Goal: Book appointment/travel/reservation

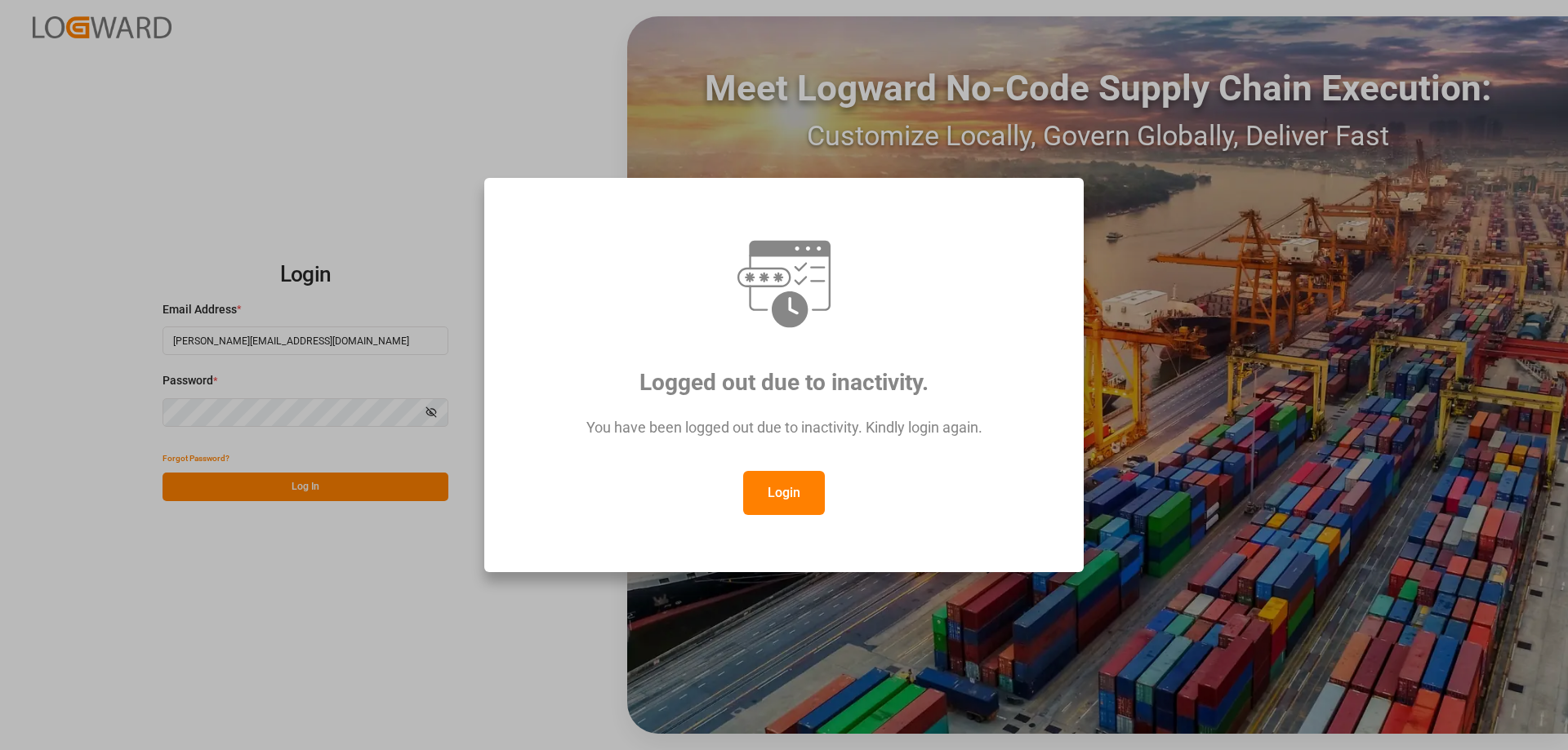
click at [793, 485] on button "Login" at bounding box center [784, 493] width 81 height 44
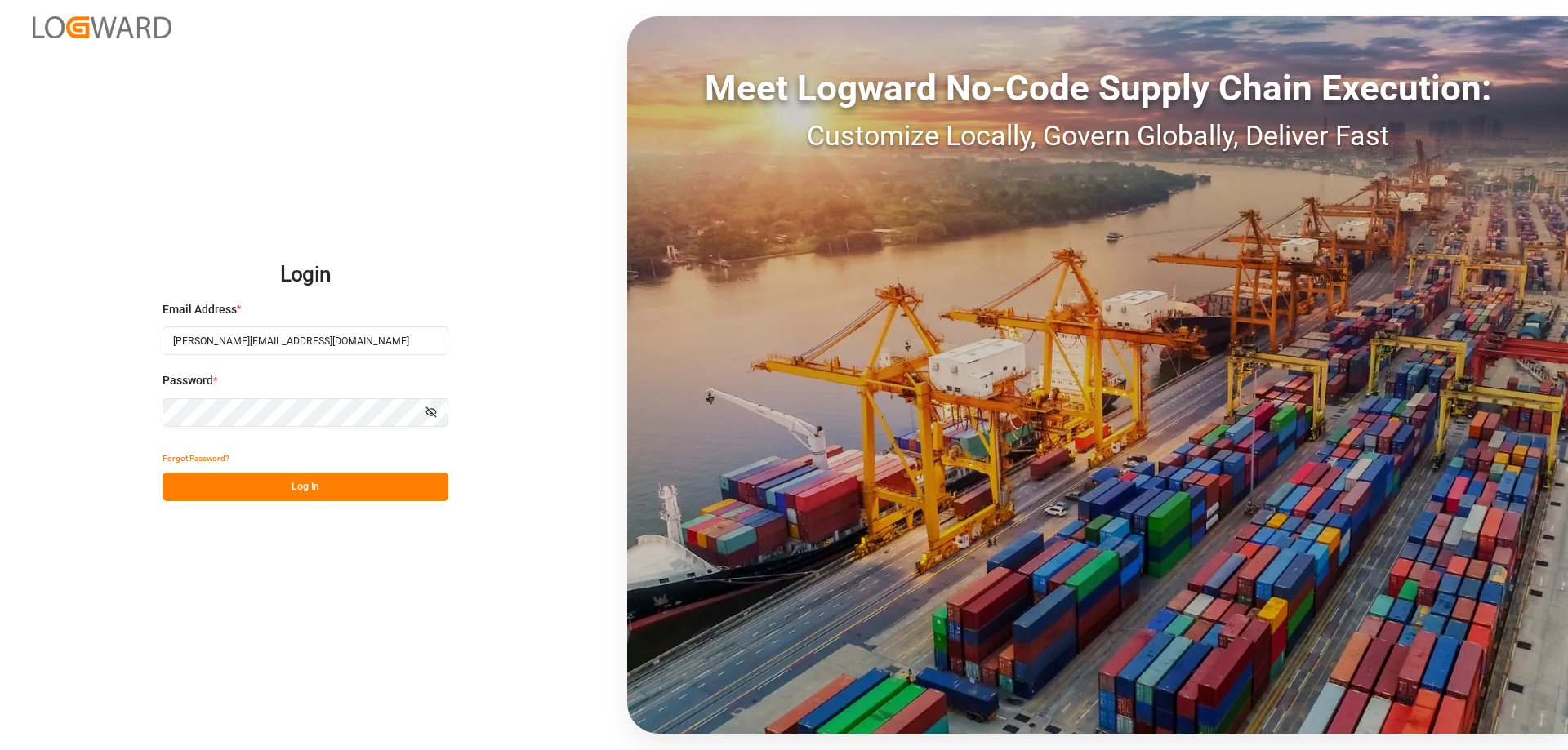
click at [266, 479] on button "Log In" at bounding box center [305, 487] width 286 height 28
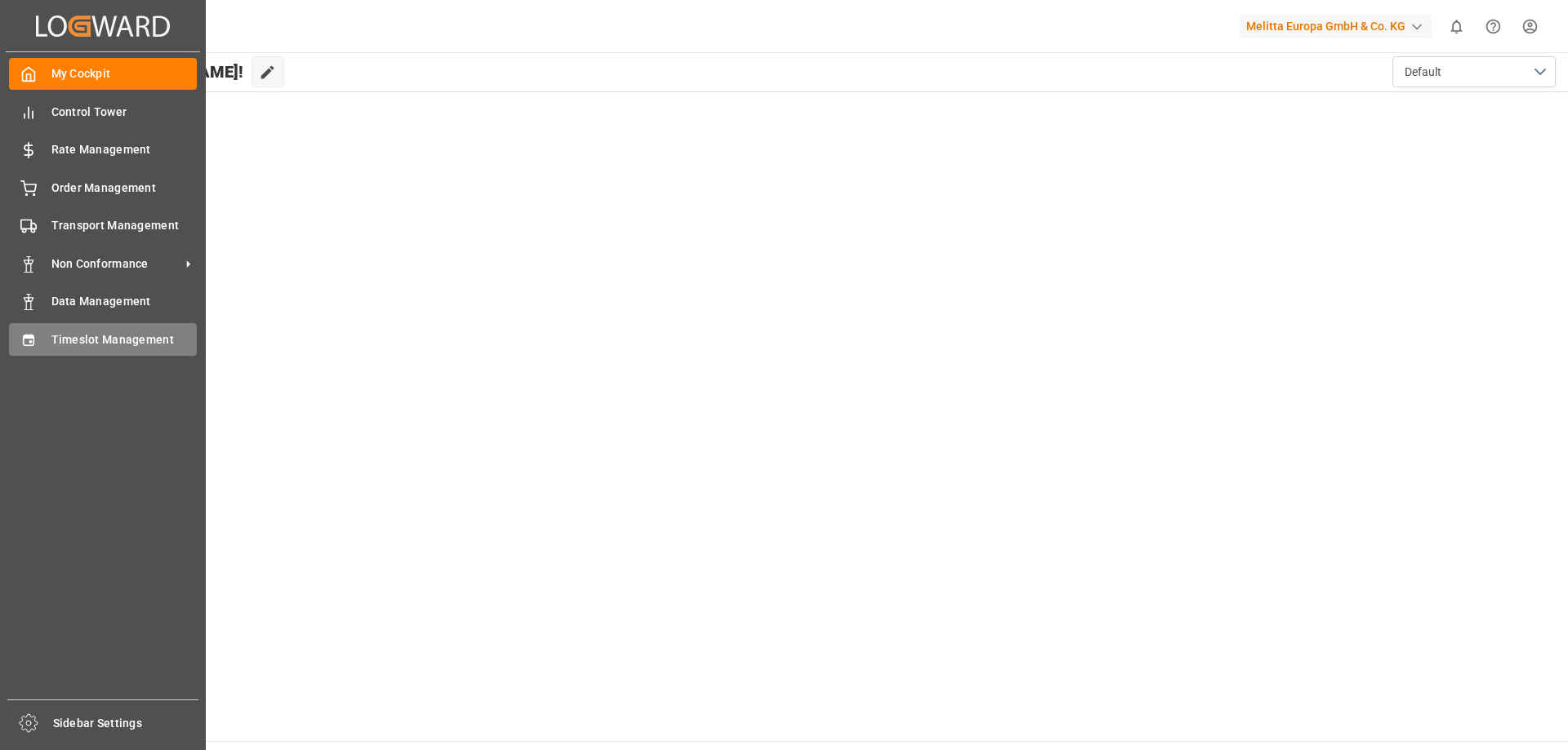
click at [61, 338] on span "Timeslot Management" at bounding box center [124, 340] width 146 height 17
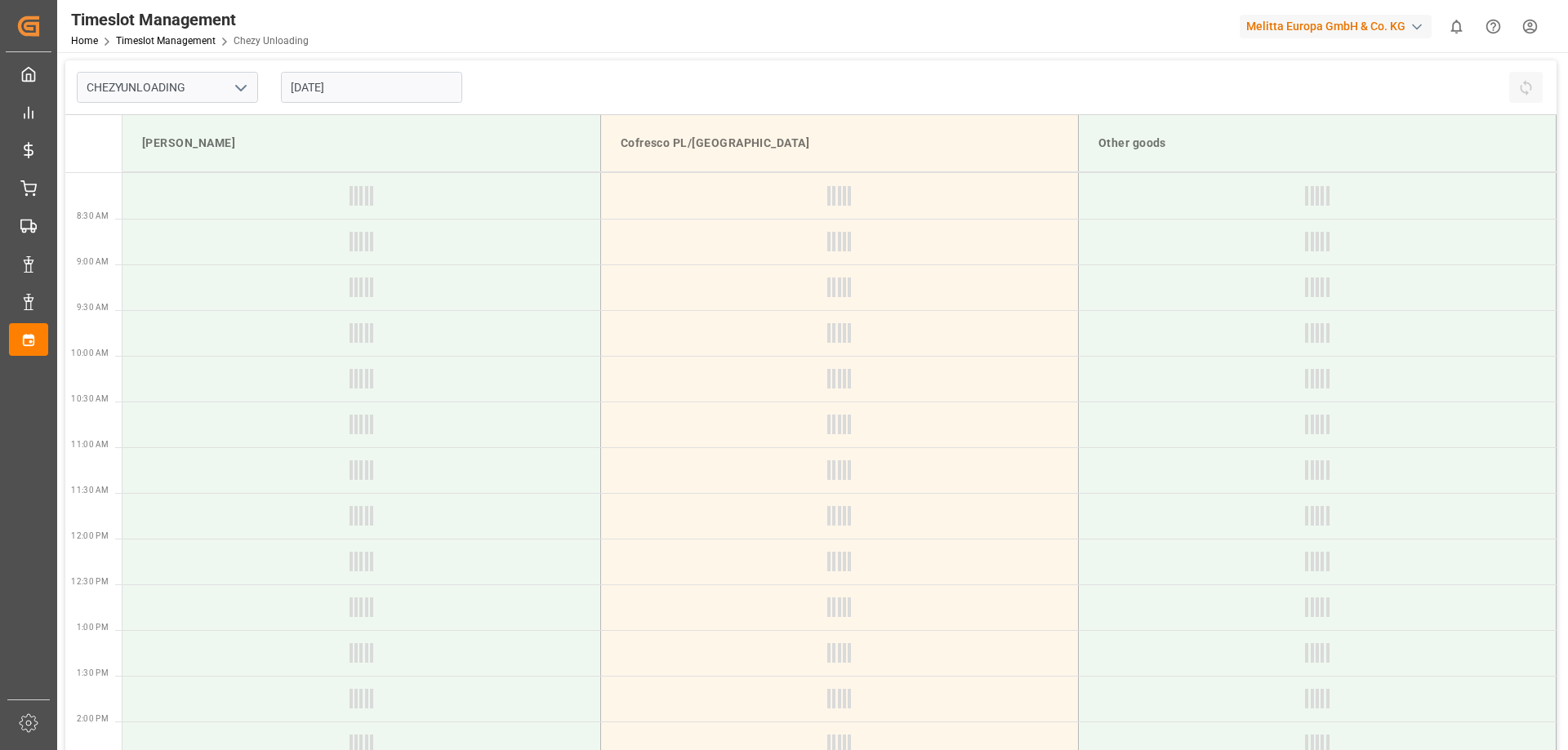
type input "Chezy Unloading"
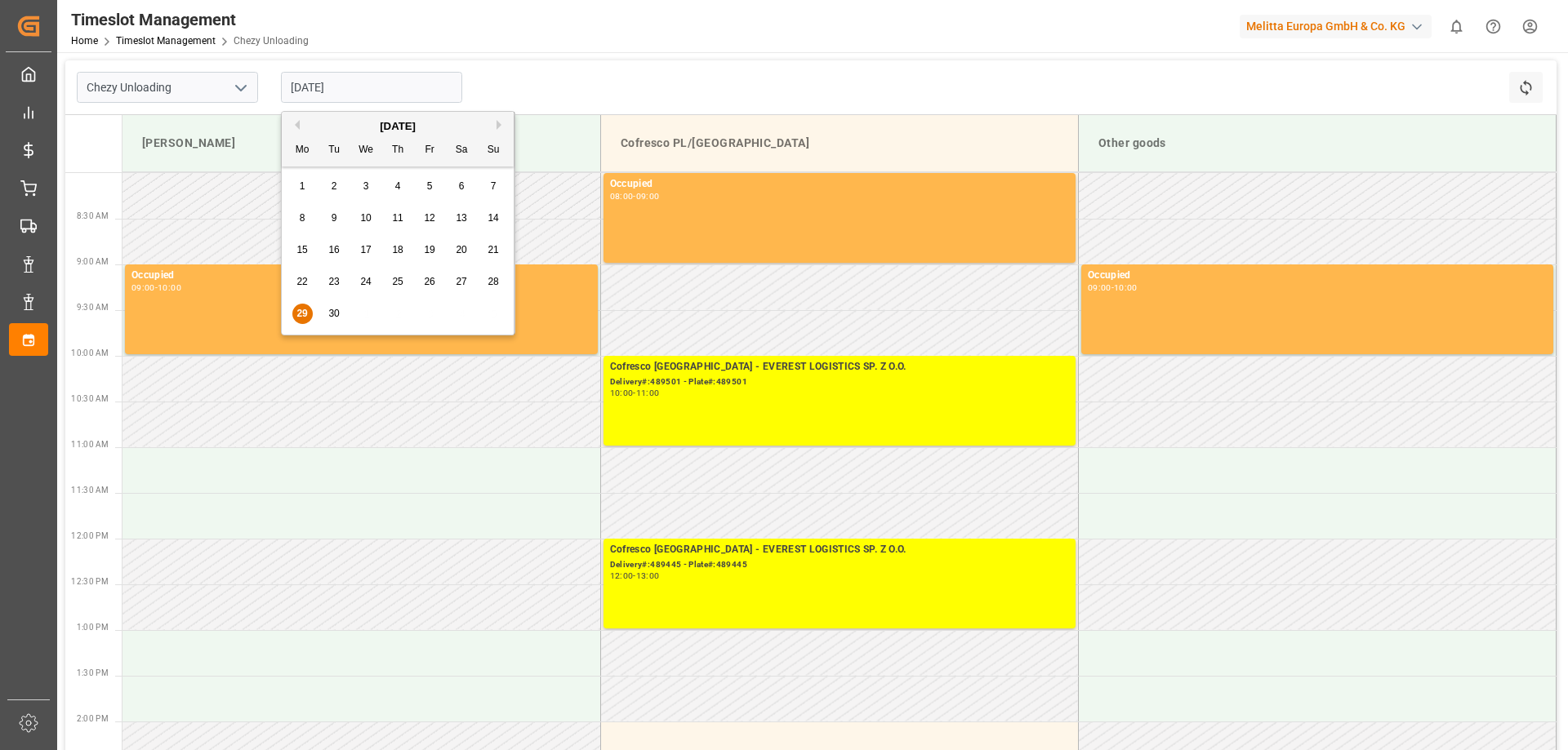
click at [328, 91] on input "[DATE]" at bounding box center [371, 87] width 181 height 31
click at [332, 316] on span "30" at bounding box center [334, 313] width 10 height 11
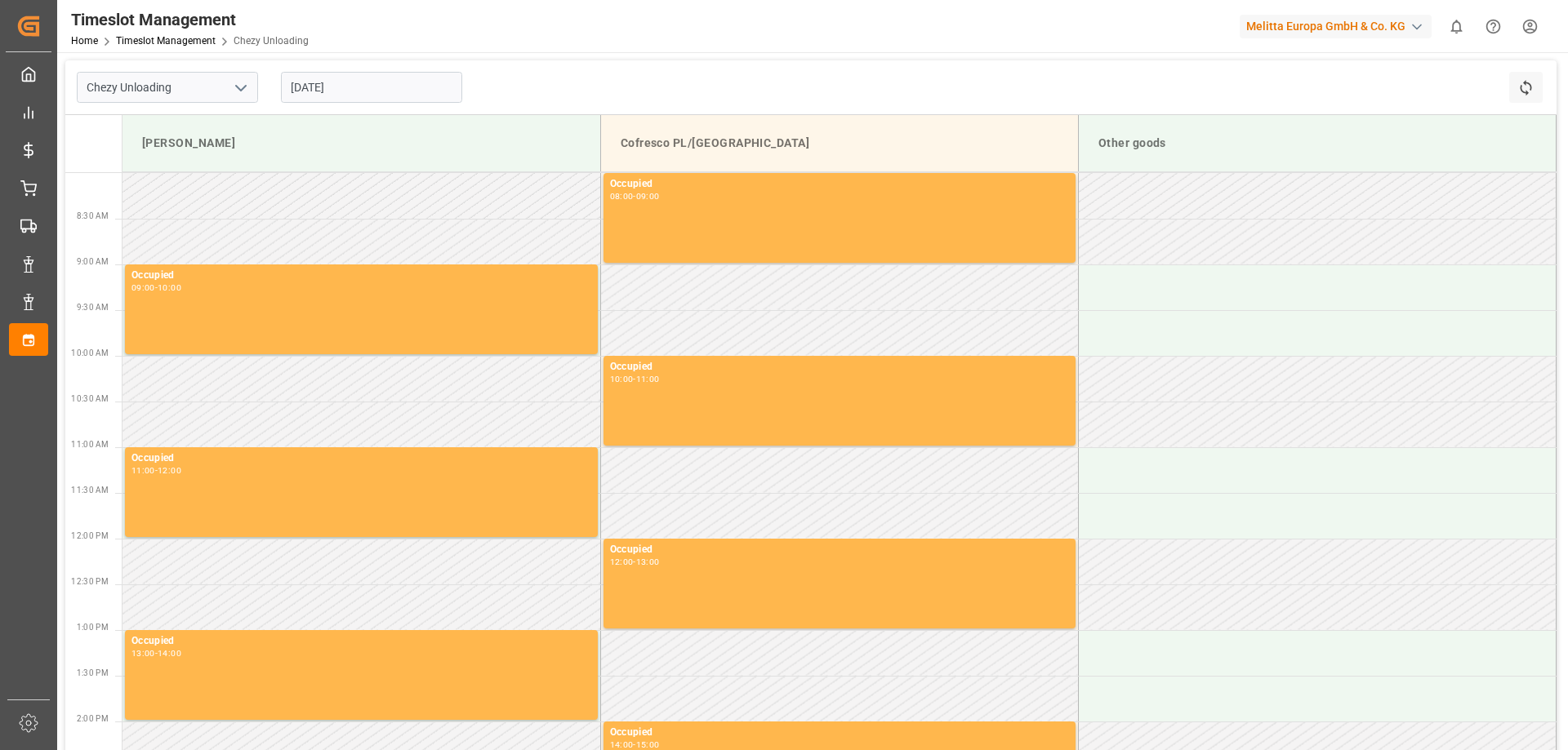
click at [316, 86] on input "[DATE]" at bounding box center [371, 87] width 181 height 31
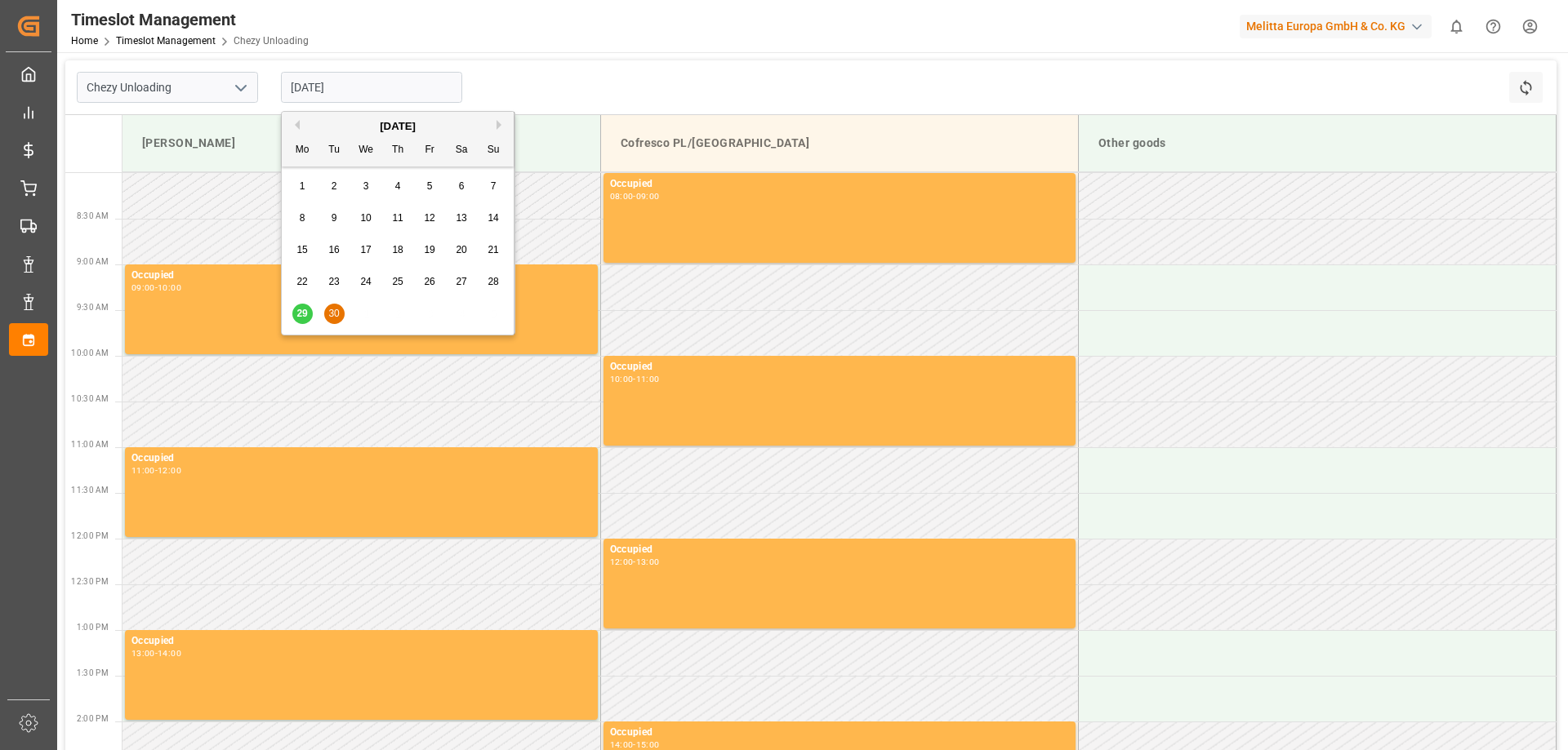
click at [496, 131] on div "[DATE]" at bounding box center [397, 126] width 232 height 16
click at [496, 127] on div "[DATE]" at bounding box center [397, 126] width 232 height 16
click at [496, 125] on div "[DATE]" at bounding box center [397, 126] width 232 height 16
click at [497, 123] on button "Next Month" at bounding box center [501, 124] width 9 height 9
click at [361, 186] on div "1" at bounding box center [366, 186] width 21 height 20
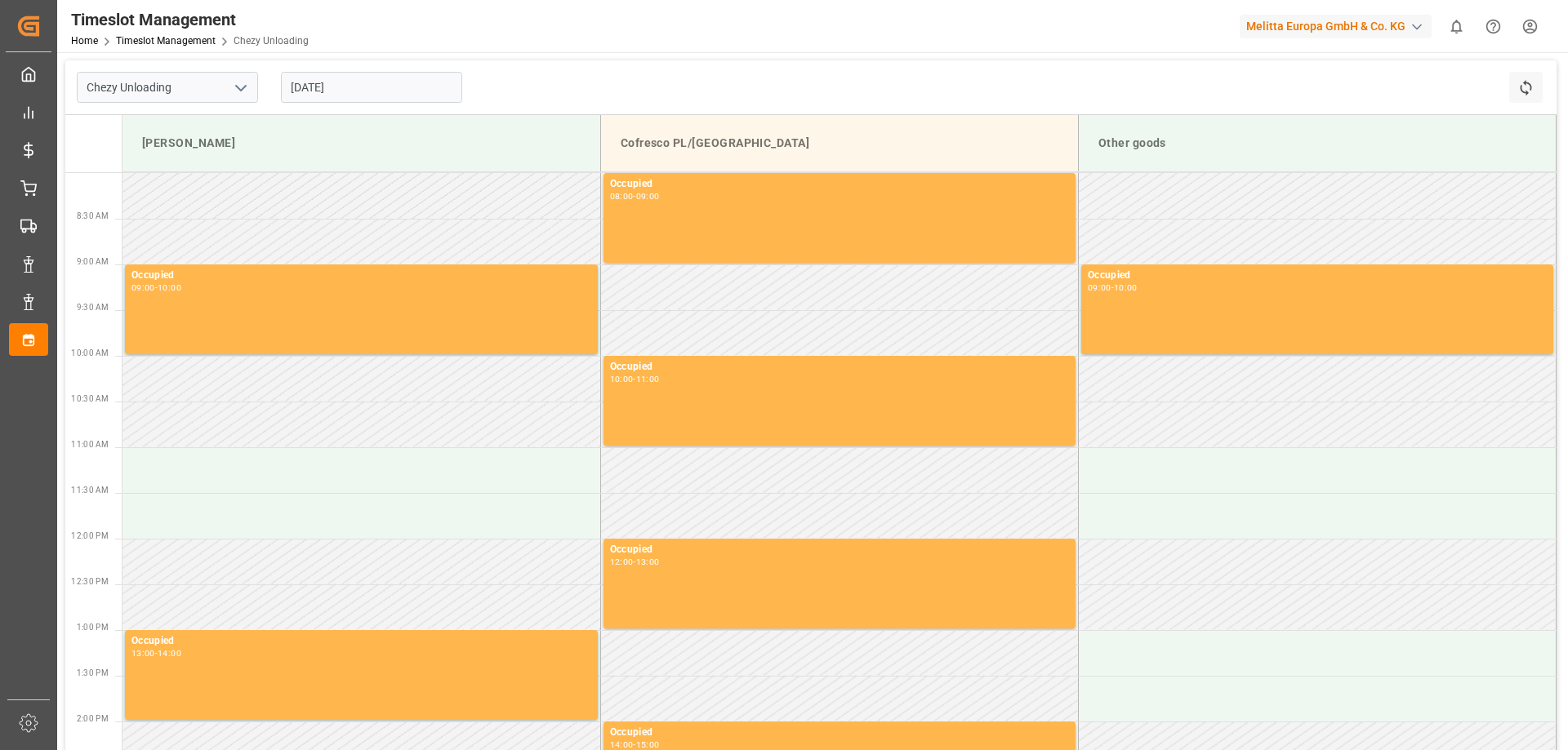
click at [404, 88] on input "[DATE]" at bounding box center [371, 87] width 181 height 31
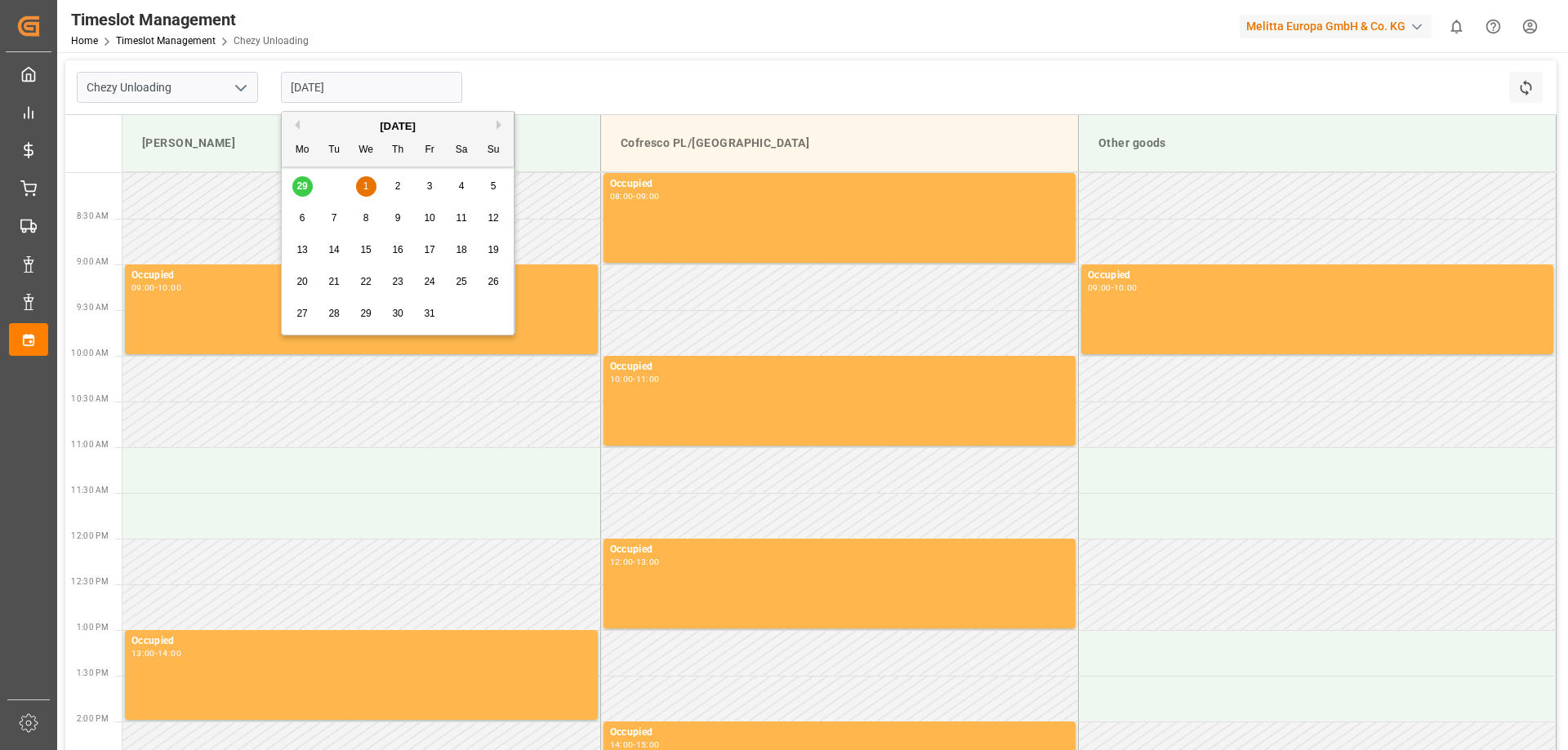
click at [392, 183] on div "2" at bounding box center [399, 186] width 21 height 20
type input "[DATE]"
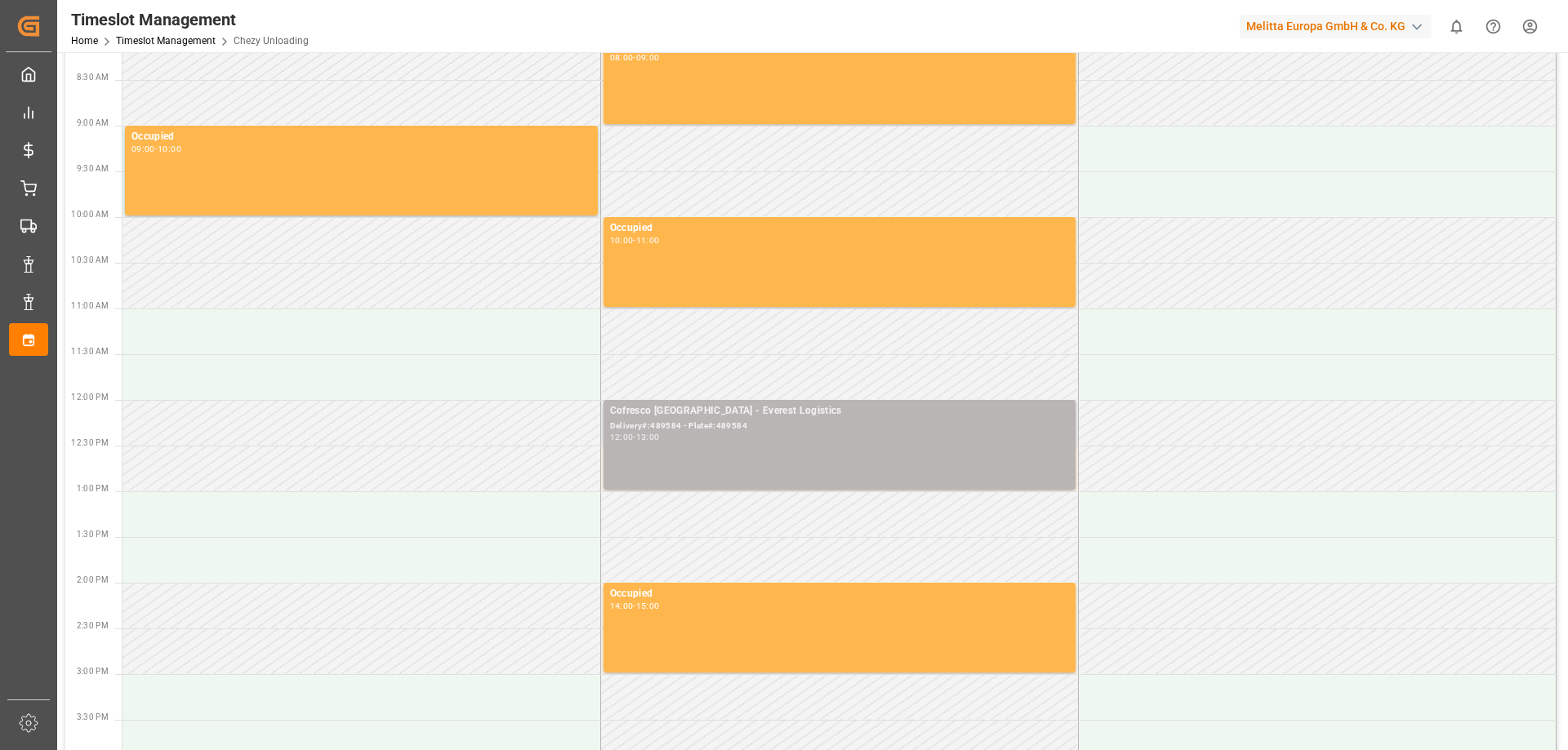
scroll to position [163, 0]
